Goal: Information Seeking & Learning: Find specific fact

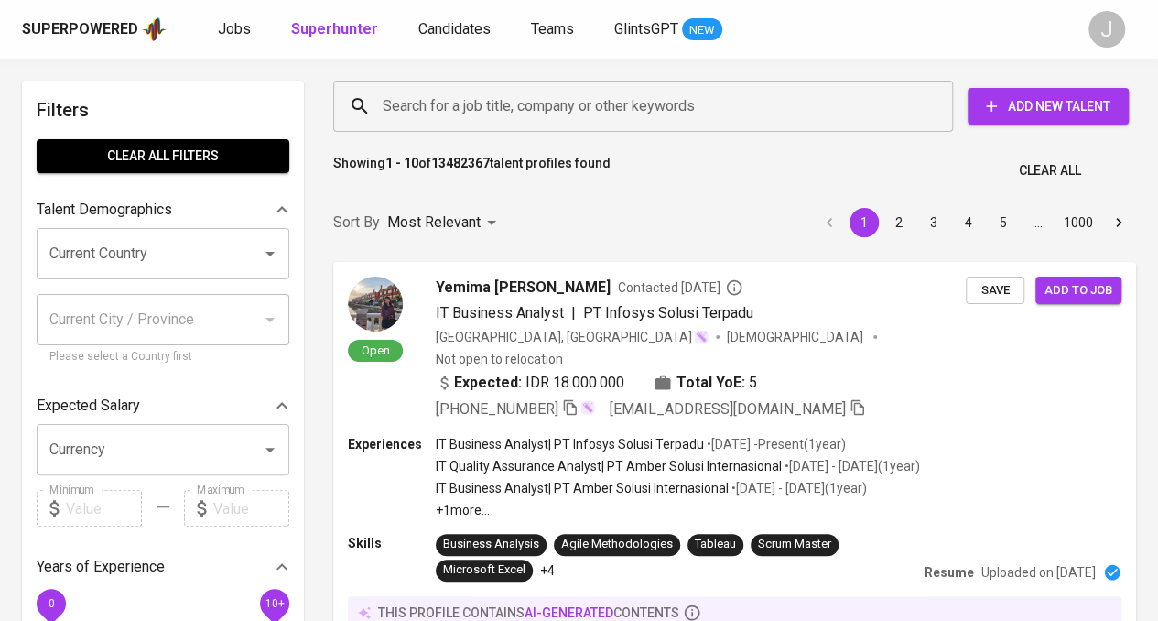
click at [586, 109] on input "Search for a job title, company or other keywords" at bounding box center [647, 106] width 539 height 35
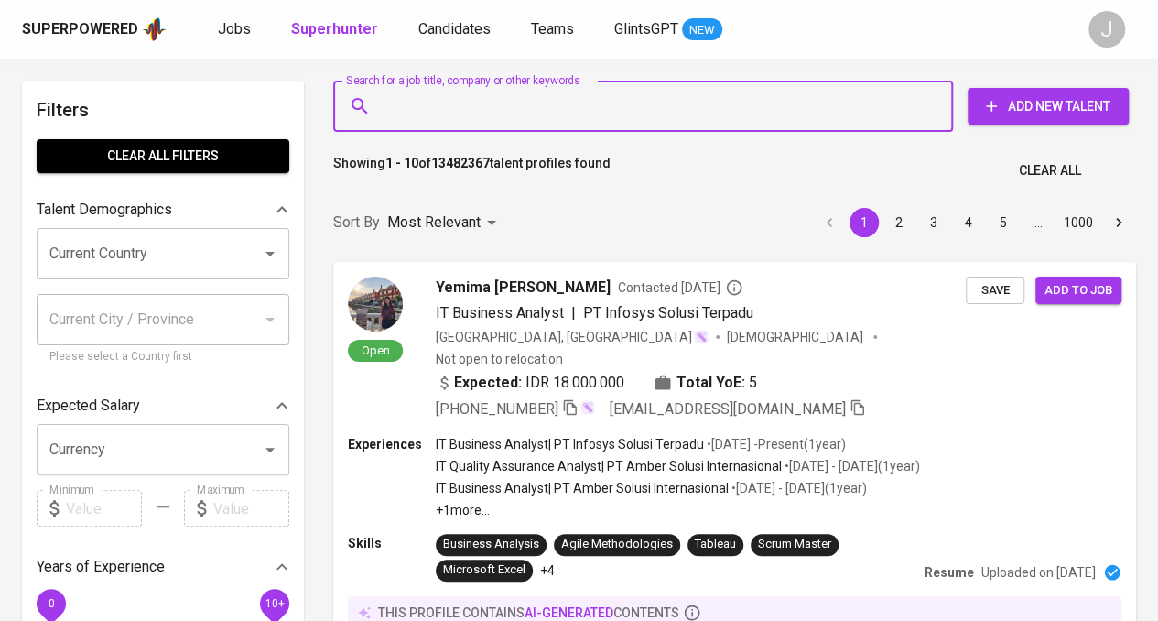
paste input "Digital Realty Bersama"
paste input "[EMAIL_ADDRESS][DOMAIN_NAME]"
type input "[EMAIL_ADDRESS][DOMAIN_NAME]"
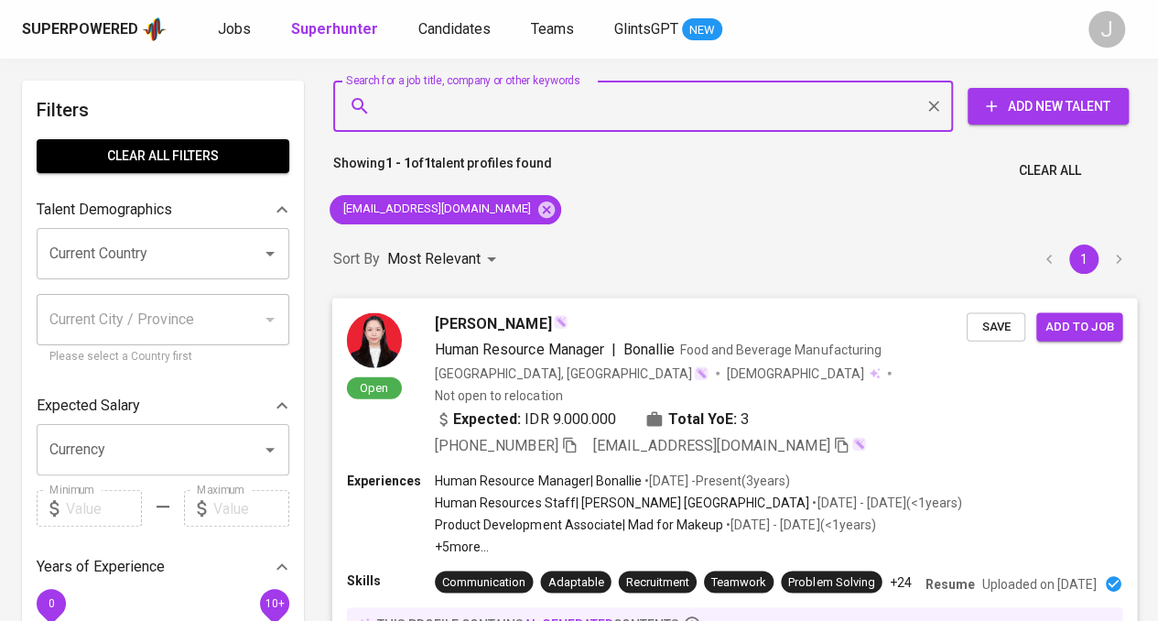
scroll to position [183, 0]
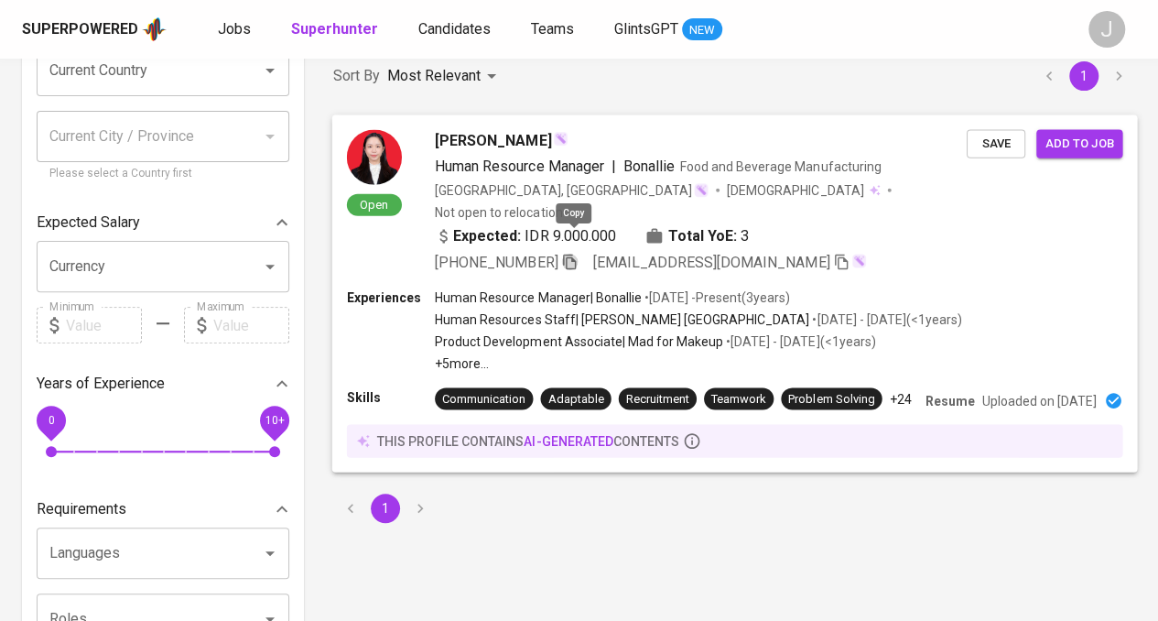
click at [573, 254] on icon "button" at bounding box center [569, 262] width 13 height 16
click at [573, 251] on icon "button" at bounding box center [569, 259] width 16 height 16
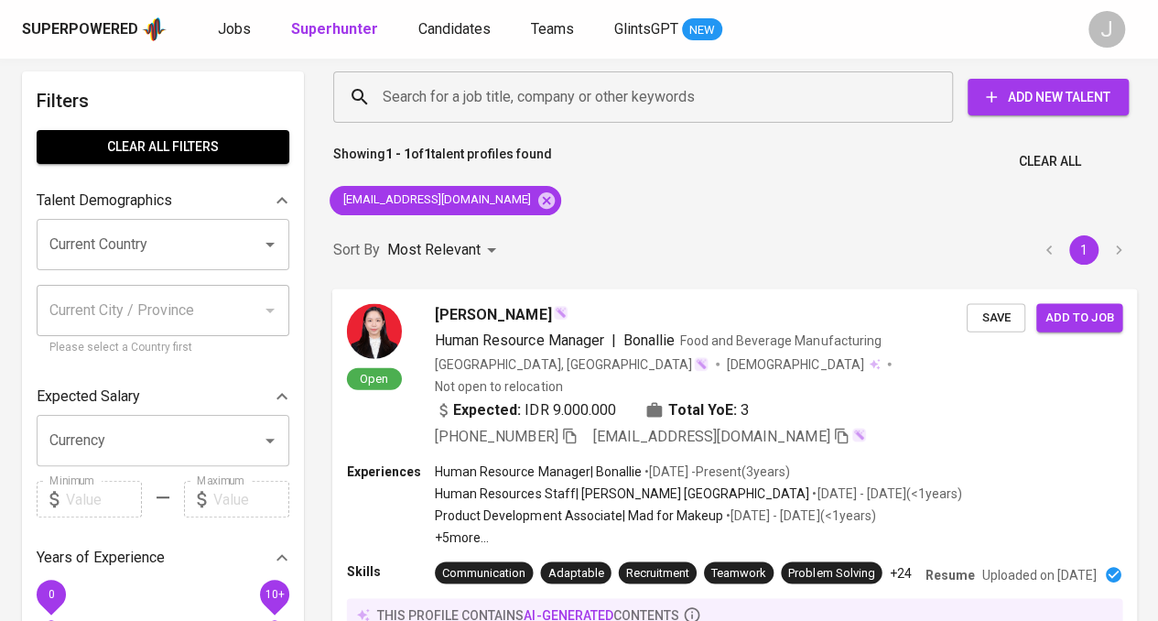
scroll to position [0, 0]
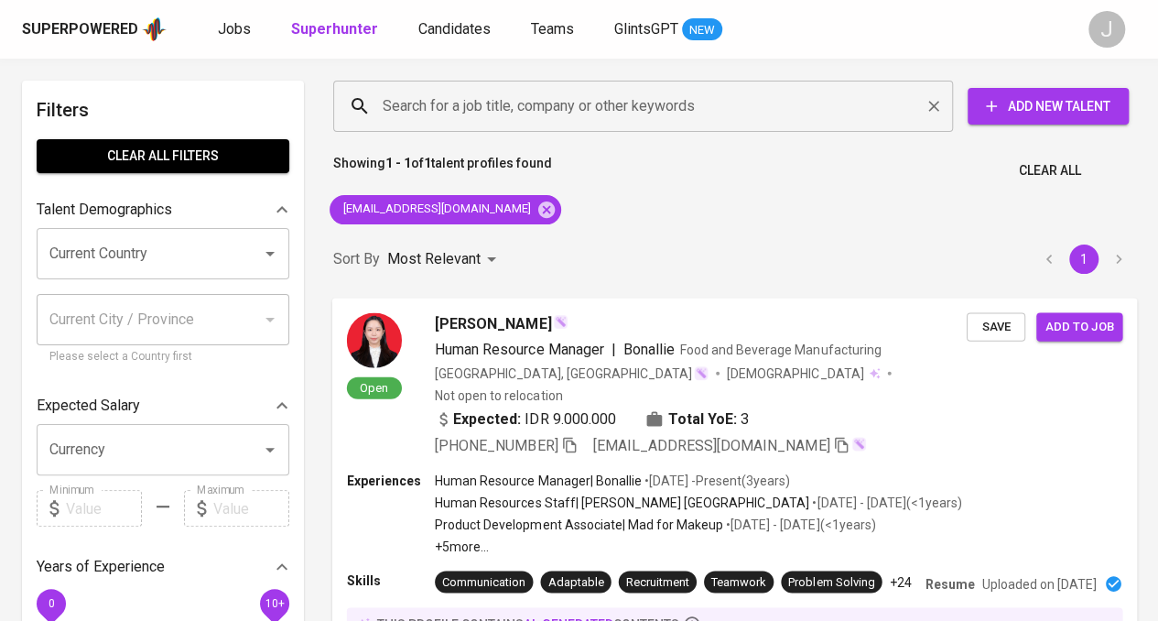
click at [559, 103] on input "Search for a job title, company or other keywords" at bounding box center [647, 106] width 539 height 35
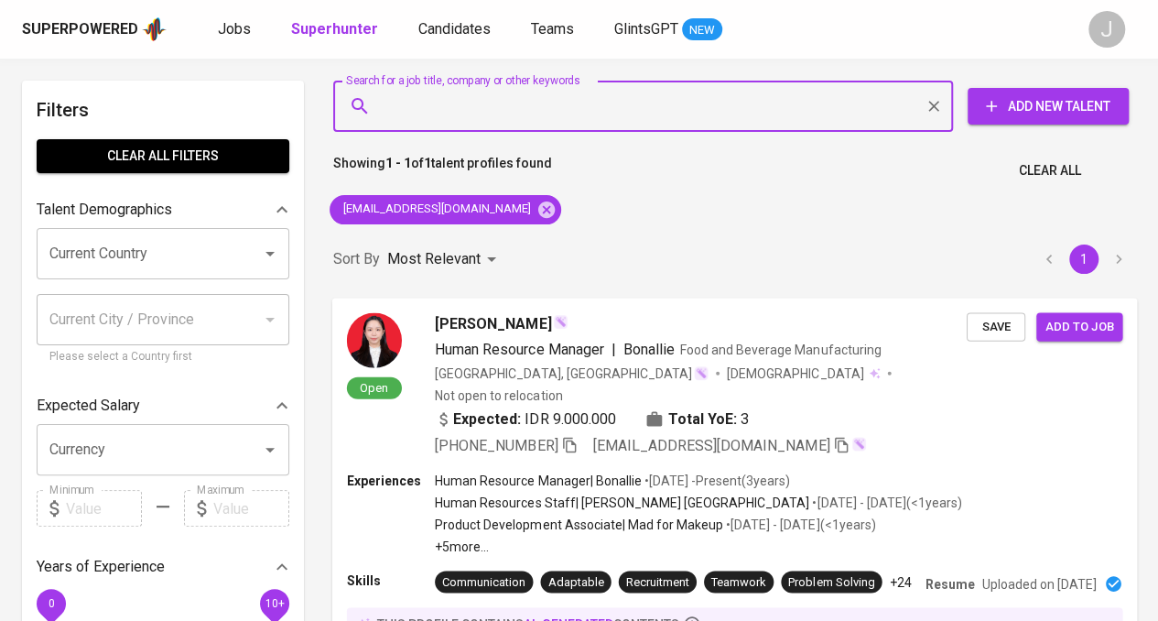
paste input "[EMAIL_ADDRESS][DOMAIN_NAME]"
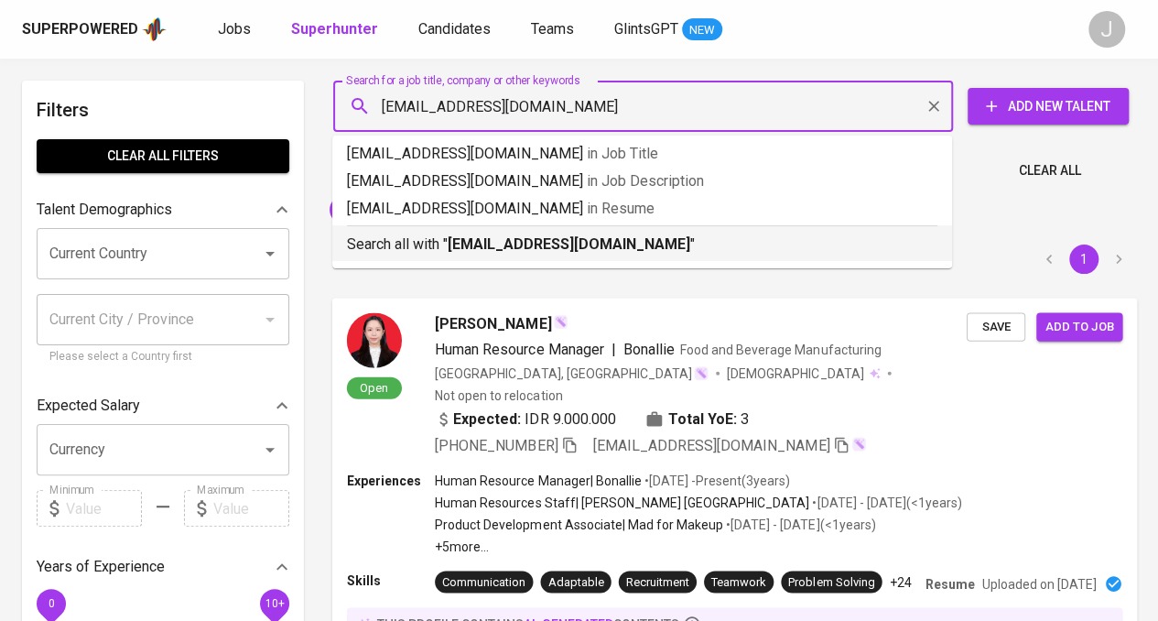
type input "[EMAIL_ADDRESS][DOMAIN_NAME]"
click at [973, 179] on div "Showing 1 - 1 of 1 talent profiles found Clear All" at bounding box center [734, 165] width 825 height 45
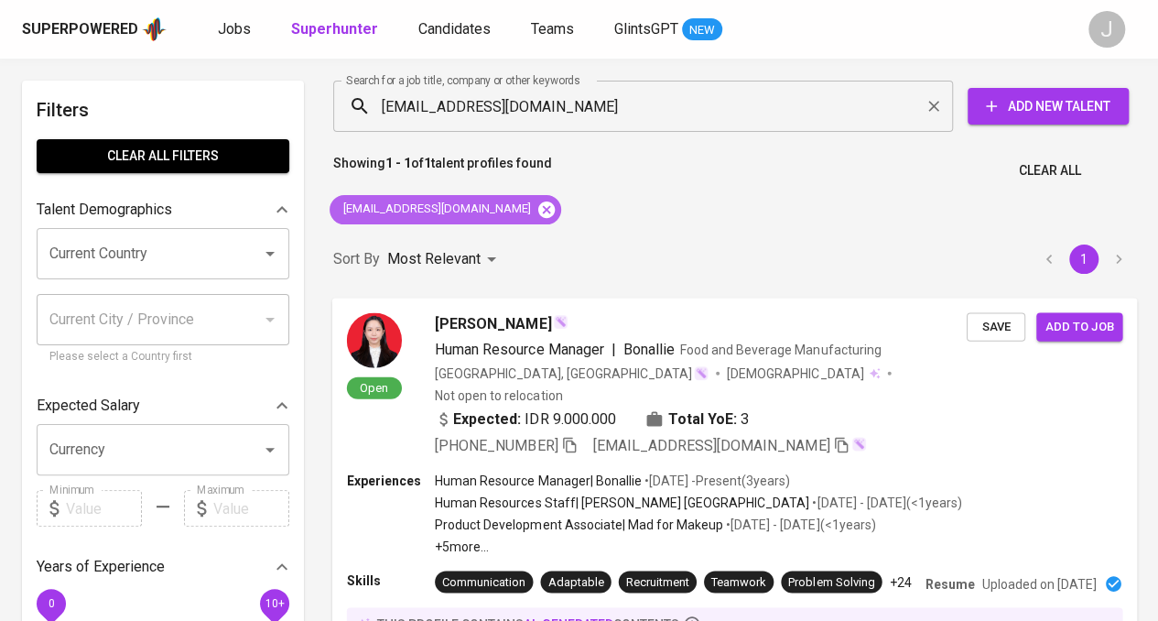
click at [538, 208] on icon at bounding box center [546, 209] width 16 height 16
click at [614, 109] on input "[EMAIL_ADDRESS][DOMAIN_NAME]" at bounding box center [647, 106] width 539 height 35
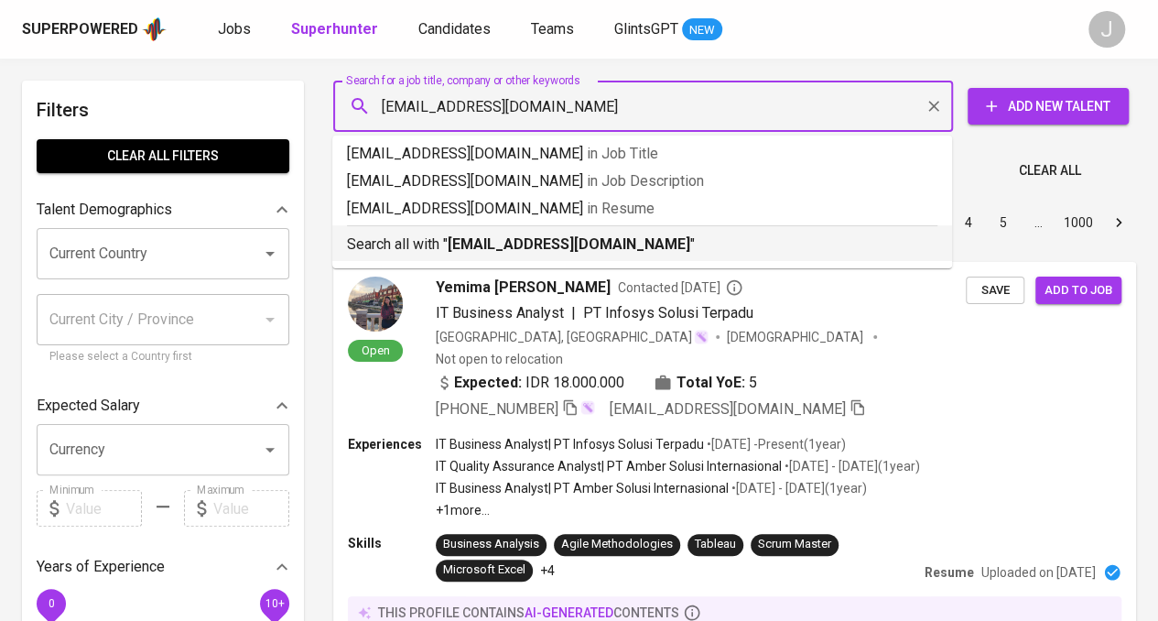
click at [506, 236] on b "[EMAIL_ADDRESS][DOMAIN_NAME]" at bounding box center [569, 243] width 243 height 17
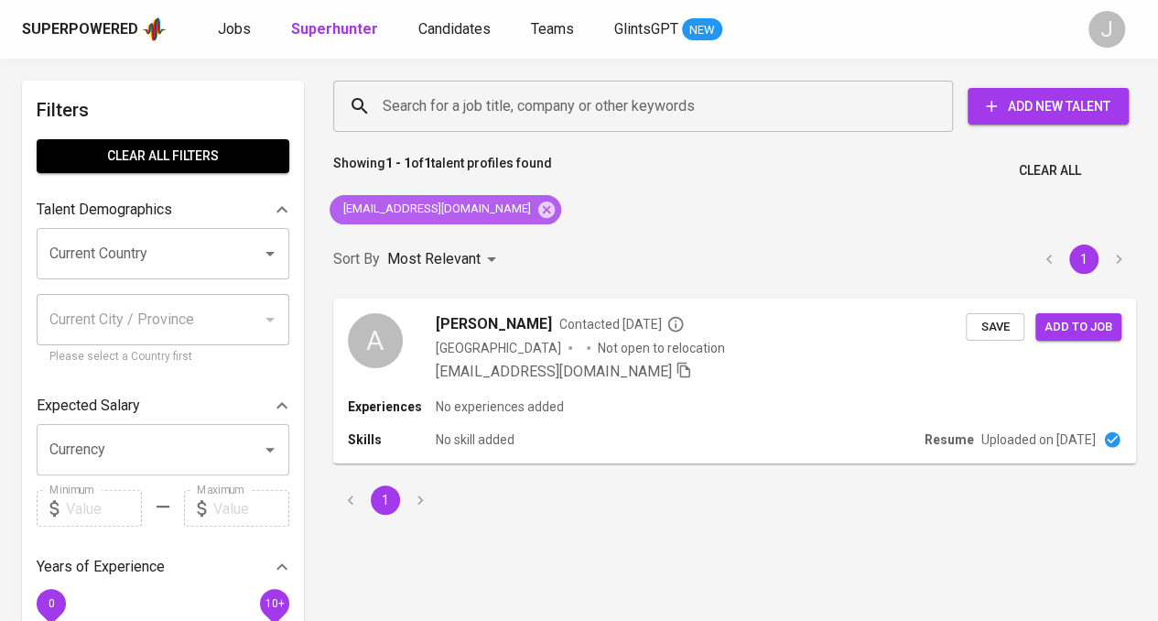
drag, startPoint x: 503, startPoint y: 212, endPoint x: 505, endPoint y: 182, distance: 29.4
click at [538, 211] on icon at bounding box center [546, 209] width 16 height 16
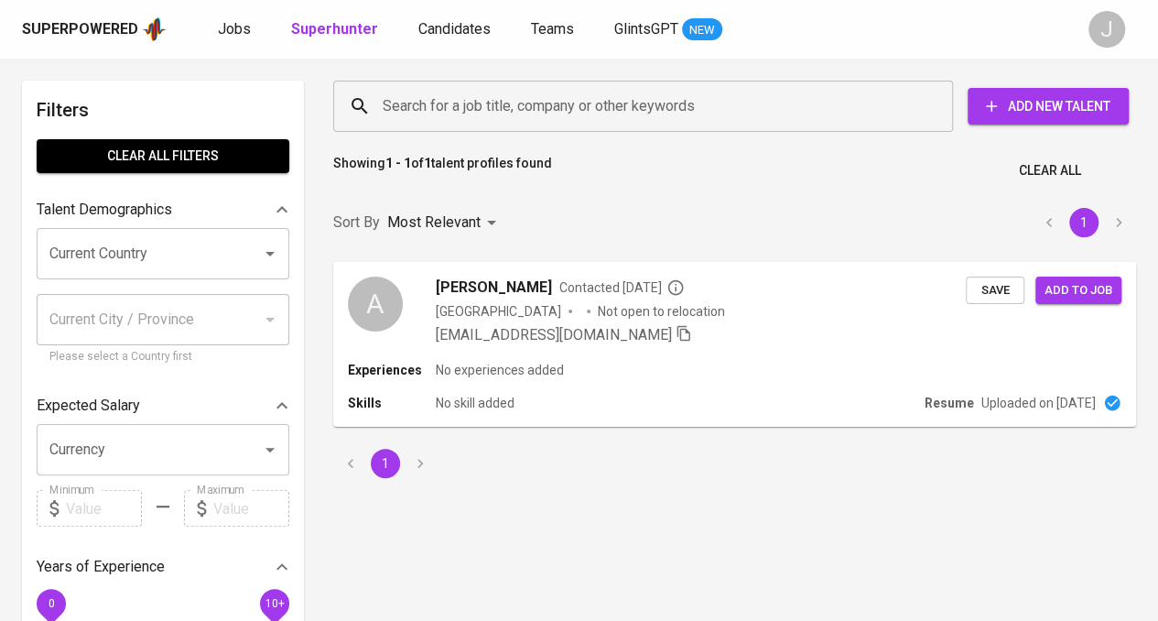
click at [497, 111] on input "Search for a job title, company or other keywords" at bounding box center [647, 106] width 539 height 35
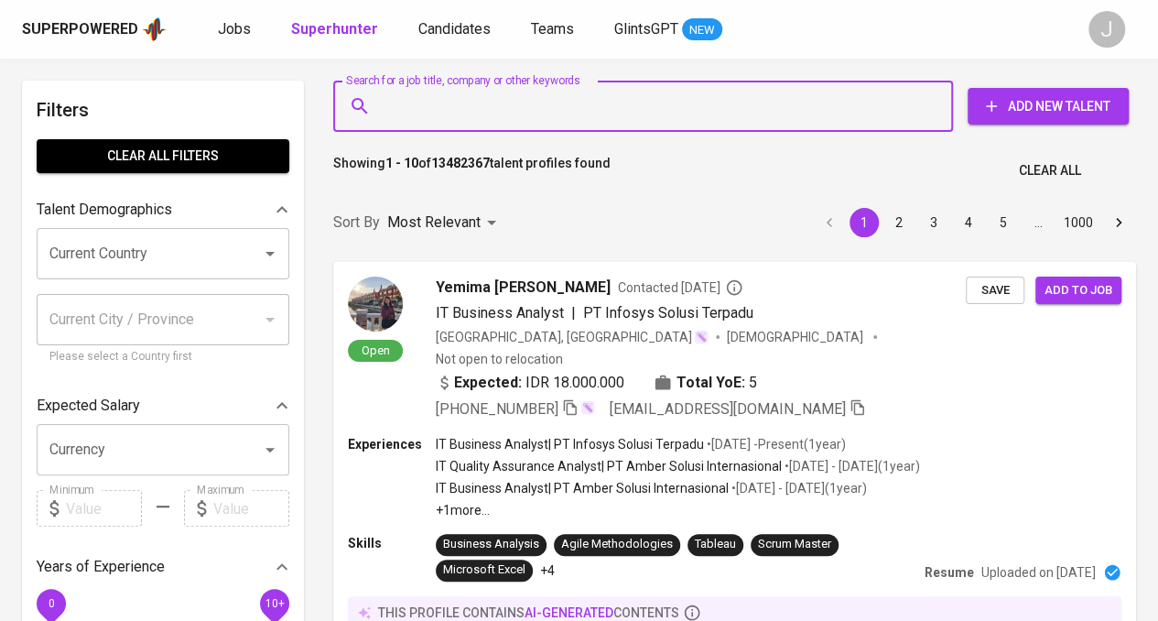
paste input "[EMAIL_ADDRESS][DOMAIN_NAME]"
type input "[EMAIL_ADDRESS][DOMAIN_NAME]"
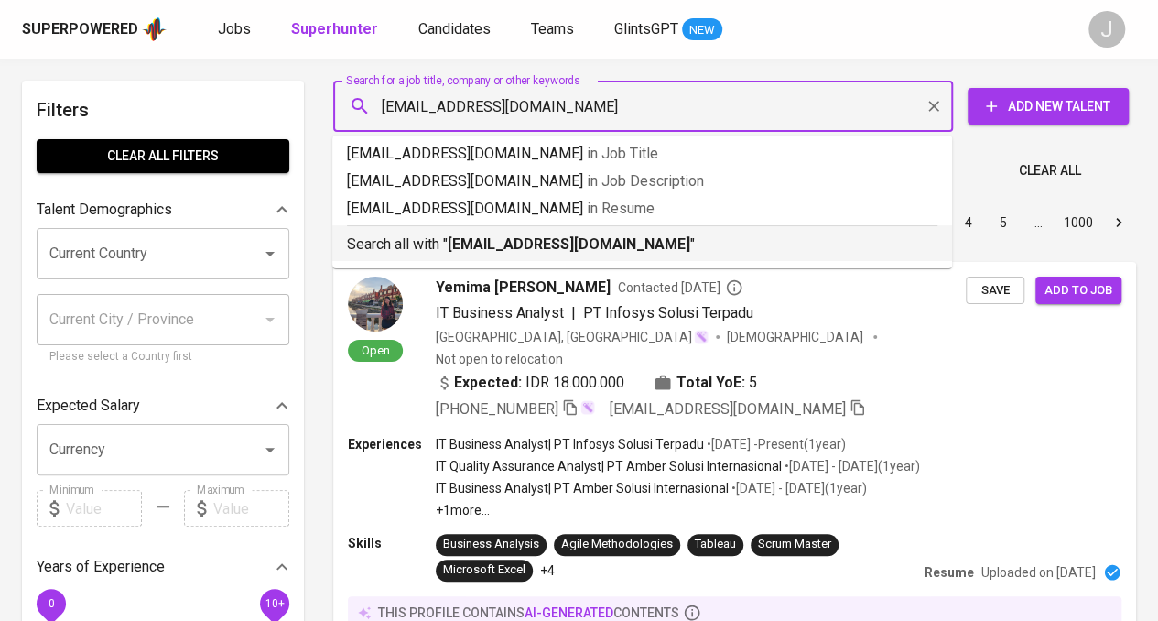
click at [484, 250] on b "[EMAIL_ADDRESS][DOMAIN_NAME]" at bounding box center [569, 243] width 243 height 17
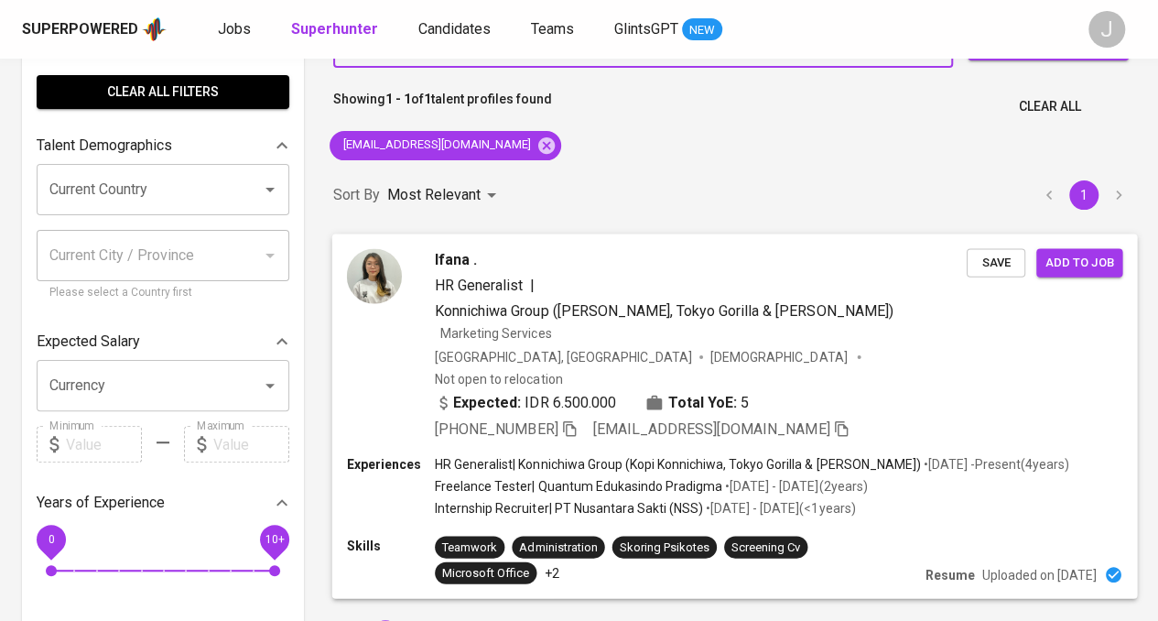
scroll to position [92, 0]
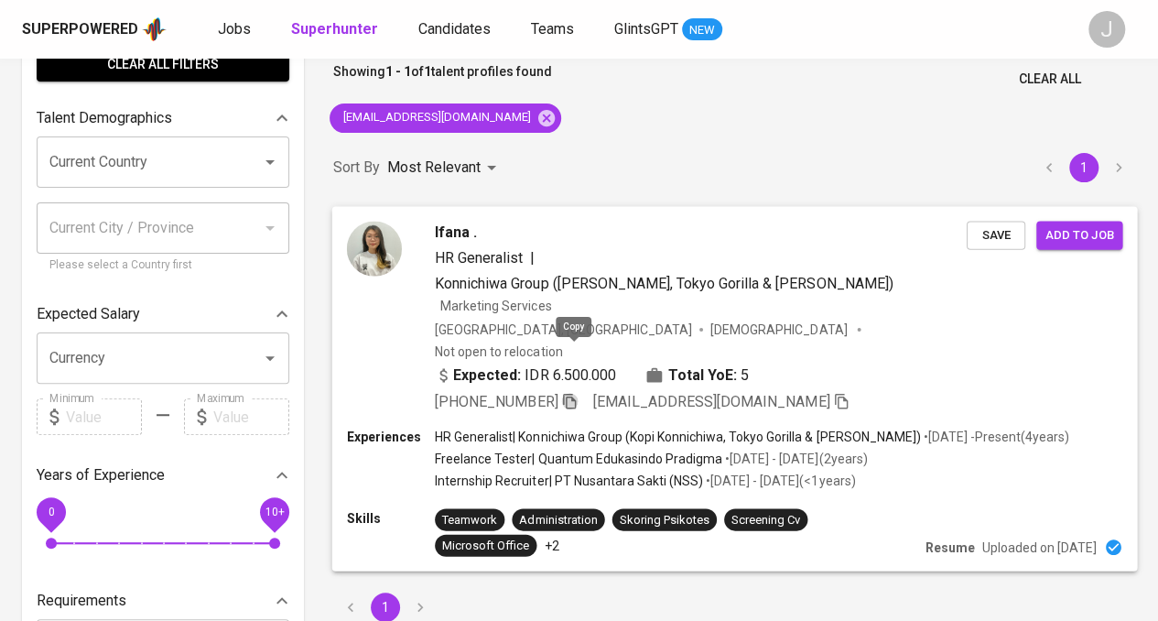
click at [568, 392] on icon "button" at bounding box center [569, 400] width 16 height 16
click at [538, 119] on icon at bounding box center [546, 117] width 16 height 16
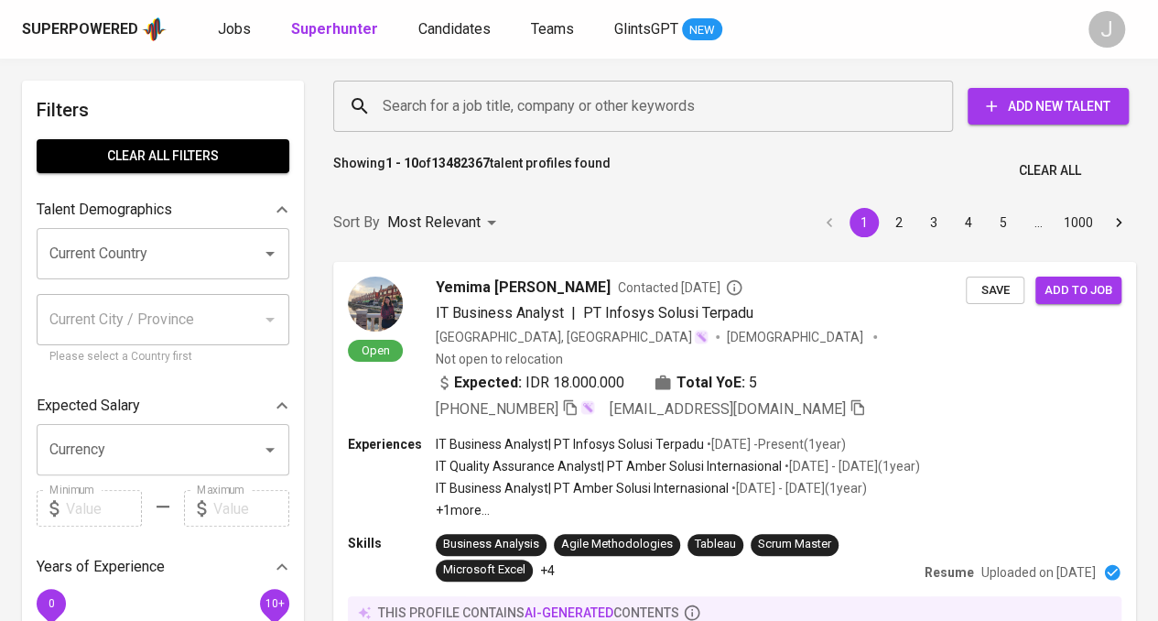
click at [445, 92] on input "Search for a job title, company or other keywords" at bounding box center [647, 106] width 539 height 35
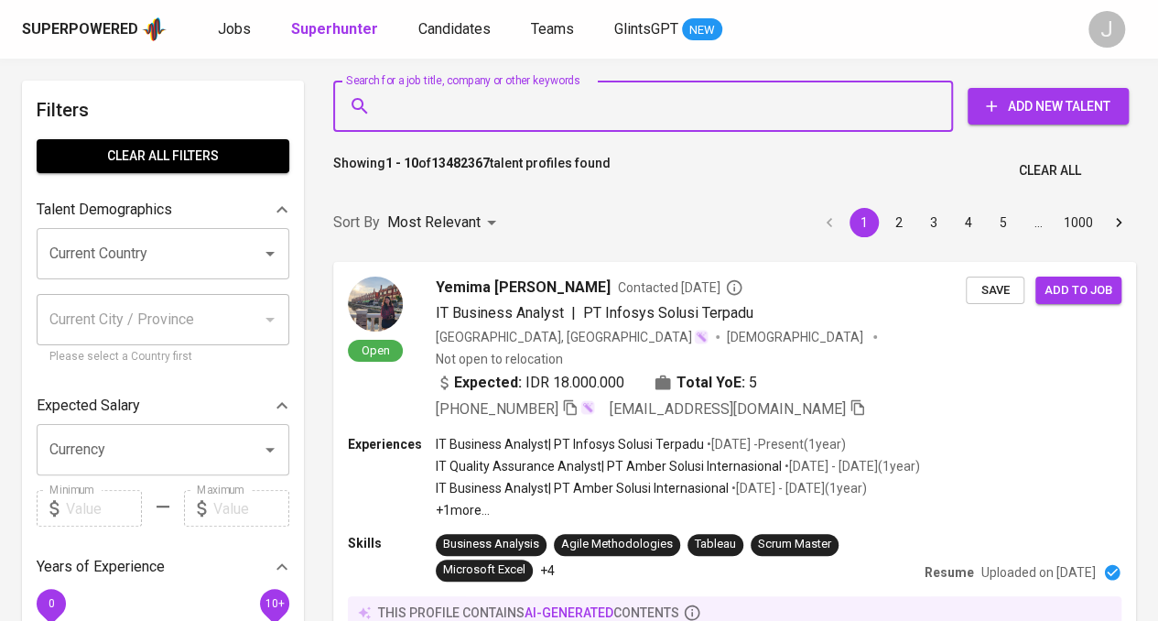
paste input "[EMAIL_ADDRESS][DOMAIN_NAME]"
type input "[EMAIL_ADDRESS][DOMAIN_NAME]"
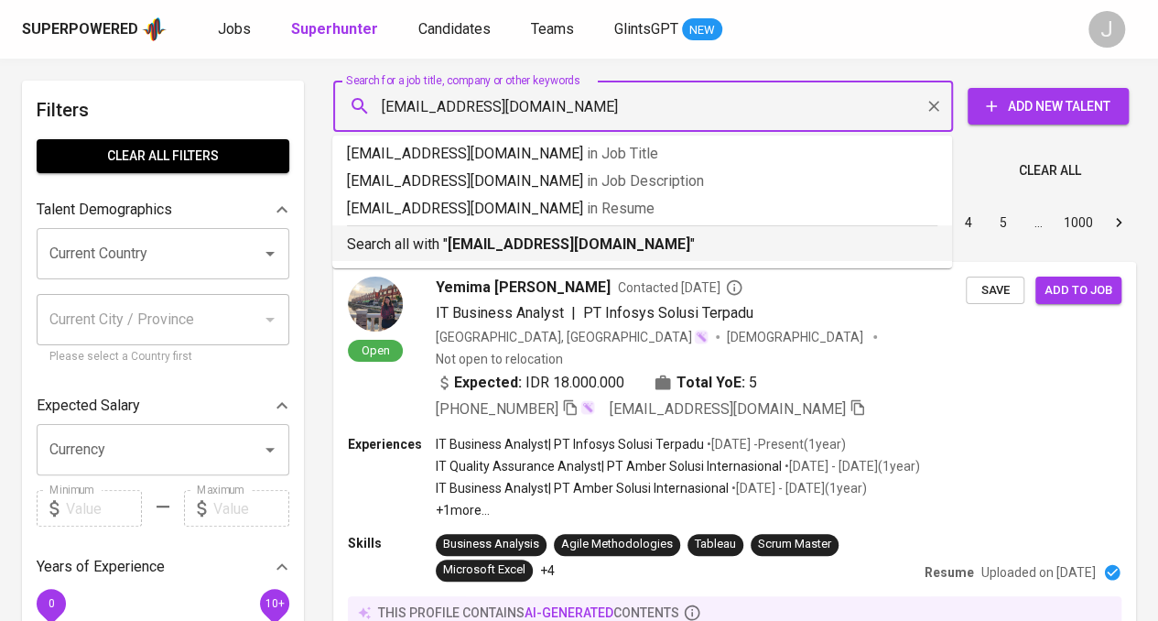
click at [494, 247] on b "[EMAIL_ADDRESS][DOMAIN_NAME]" at bounding box center [569, 243] width 243 height 17
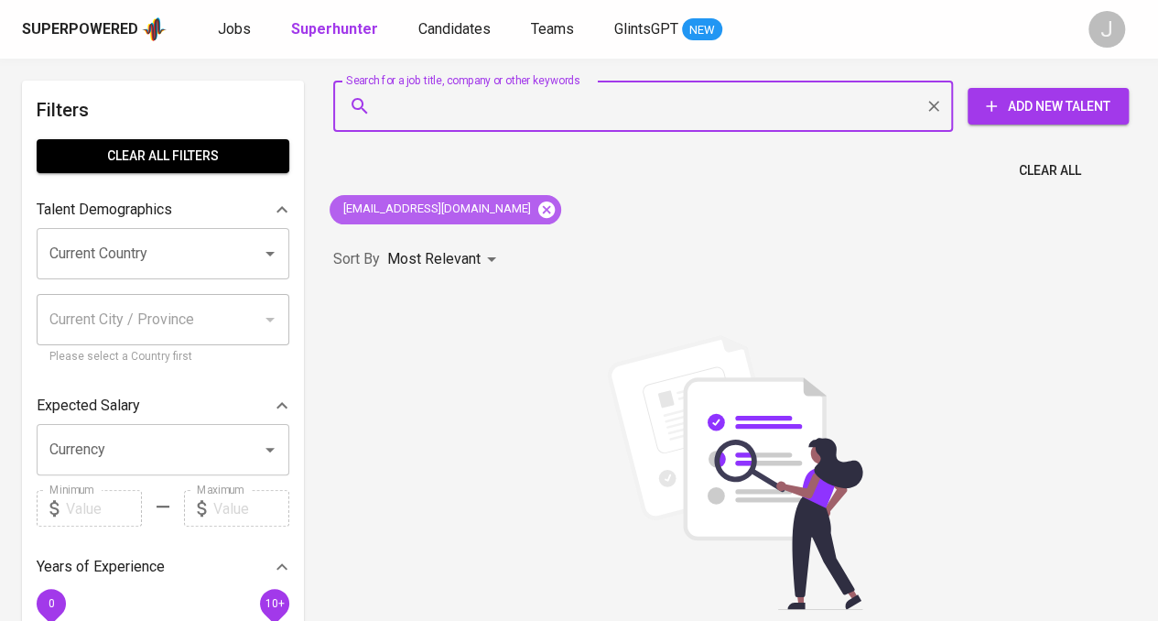
click at [537, 200] on icon at bounding box center [547, 210] width 20 height 20
